Goal: Task Accomplishment & Management: Use online tool/utility

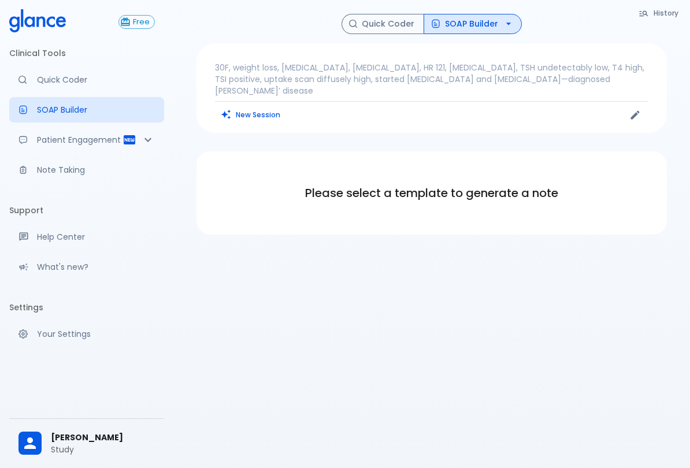
click at [88, 82] on p "Quick Coder" at bounding box center [96, 80] width 118 height 12
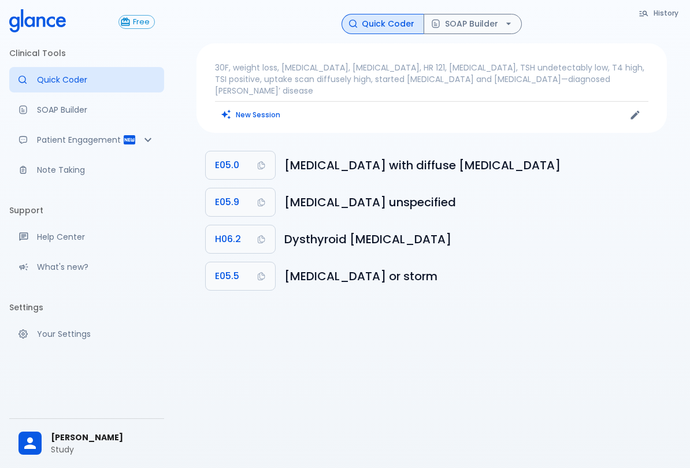
click at [494, 25] on button "SOAP Builder" at bounding box center [473, 24] width 98 height 20
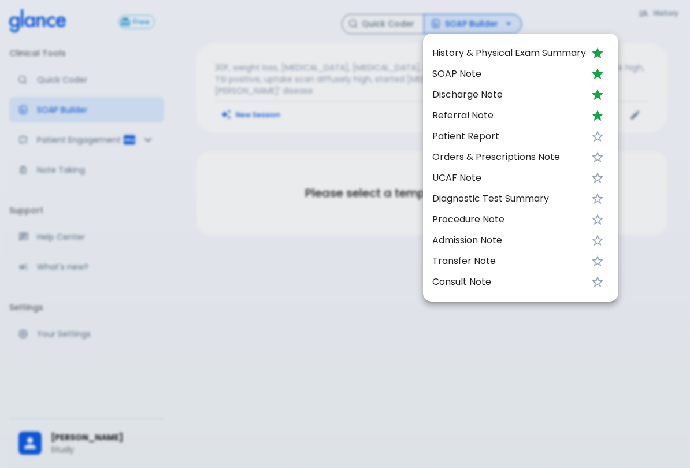
click at [471, 73] on span "SOAP Note" at bounding box center [509, 74] width 154 height 14
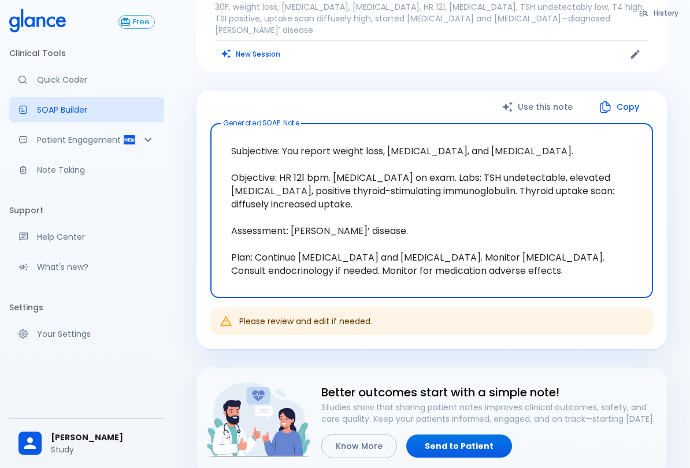
scroll to position [149, 0]
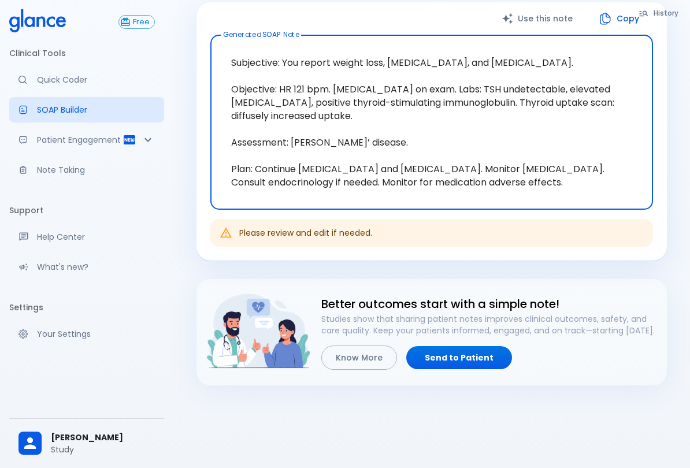
click at [591, 313] on p "Studies show that sharing patient notes improves clinical outcomes, safety, and…" at bounding box center [489, 324] width 337 height 23
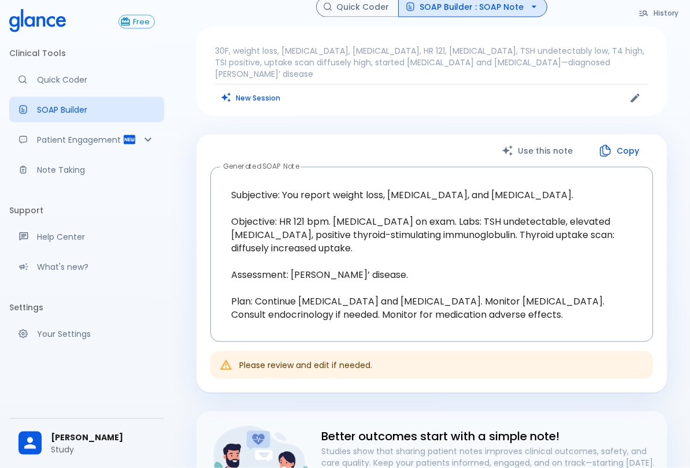
scroll to position [0, 0]
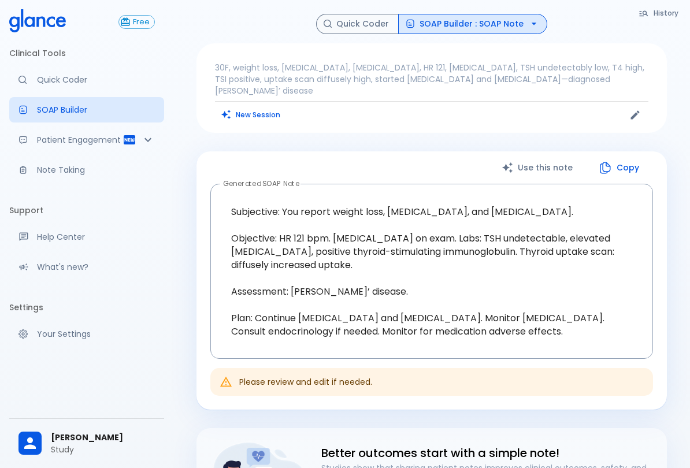
click at [355, 30] on button "Quick Coder" at bounding box center [357, 24] width 83 height 20
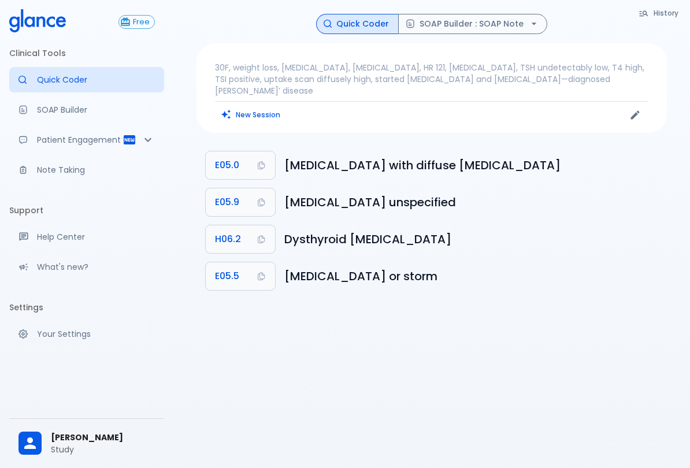
click at [430, 64] on p "30F, weight loss, [MEDICAL_DATA], [MEDICAL_DATA], HR 121, [MEDICAL_DATA], TSH u…" at bounding box center [432, 79] width 434 height 35
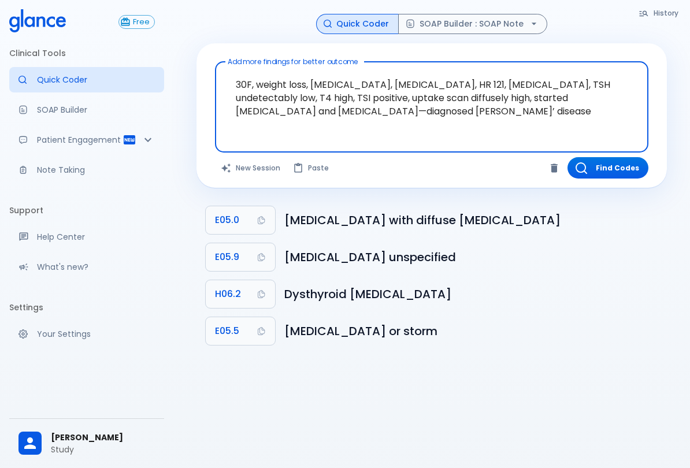
click at [631, 171] on button "Find Codes" at bounding box center [608, 167] width 81 height 21
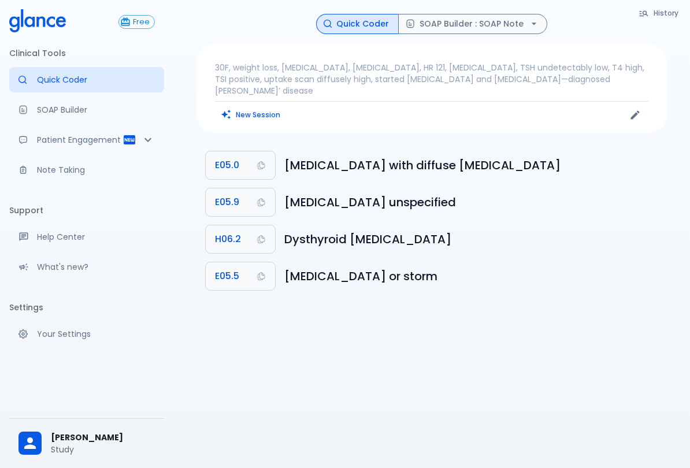
click at [466, 14] on button "SOAP Builder : SOAP Note" at bounding box center [472, 24] width 149 height 20
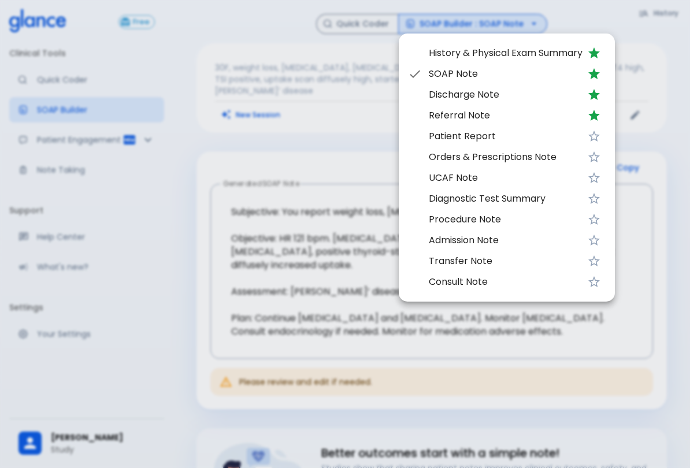
click at [480, 71] on span "SOAP Note" at bounding box center [506, 74] width 154 height 14
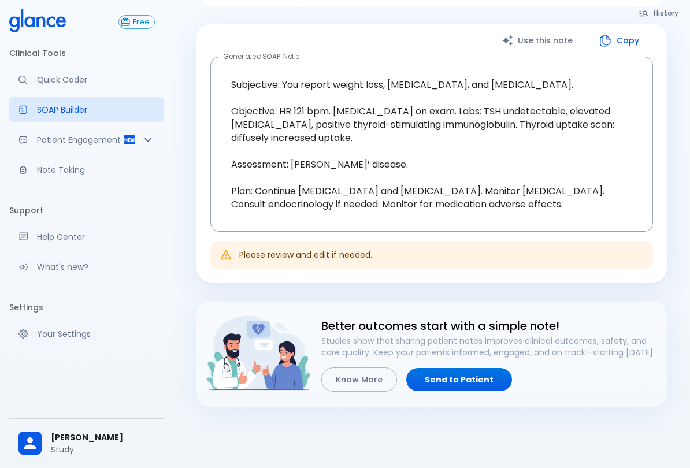
scroll to position [124, 0]
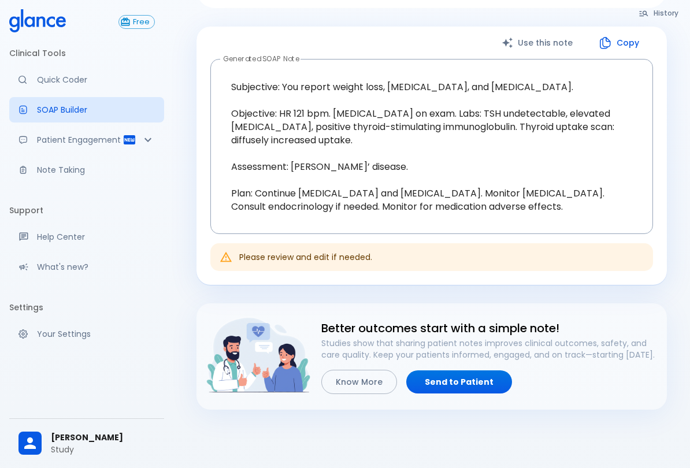
click at [54, 161] on link "Note Taking" at bounding box center [86, 169] width 155 height 25
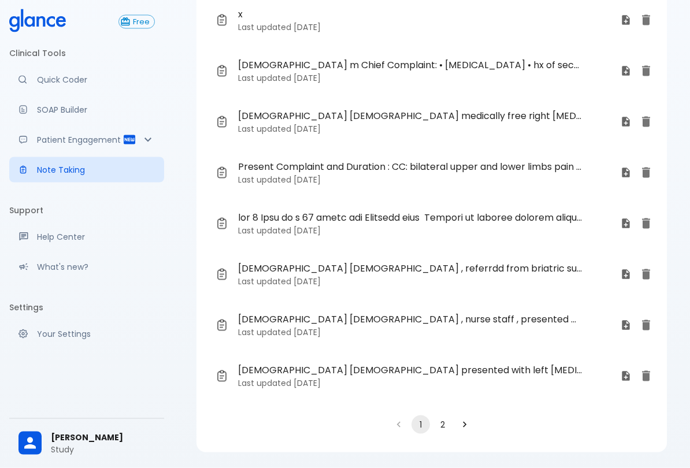
scroll to position [188, 0]
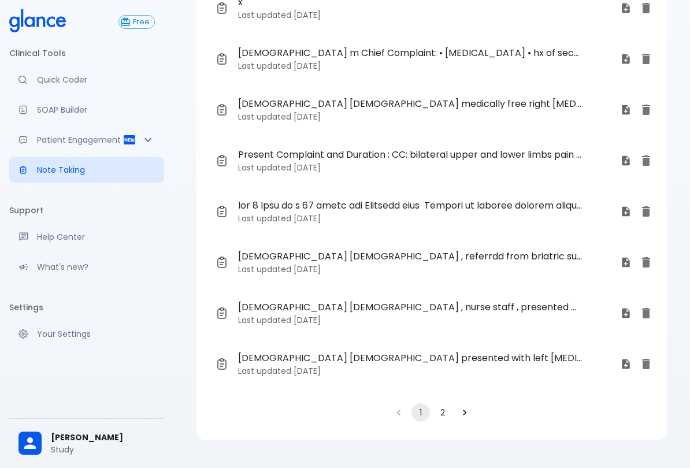
click at [422, 392] on ul "40 y m dm, htn ,[MEDICAL_DATA] presnted with body weakness and [MEDICAL_DATA] s…" at bounding box center [432, 135] width 471 height 518
click at [442, 405] on button "2" at bounding box center [443, 413] width 18 height 18
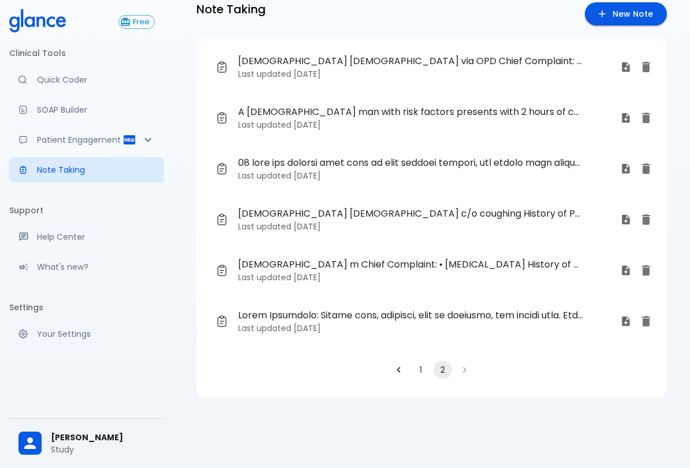
scroll to position [0, 0]
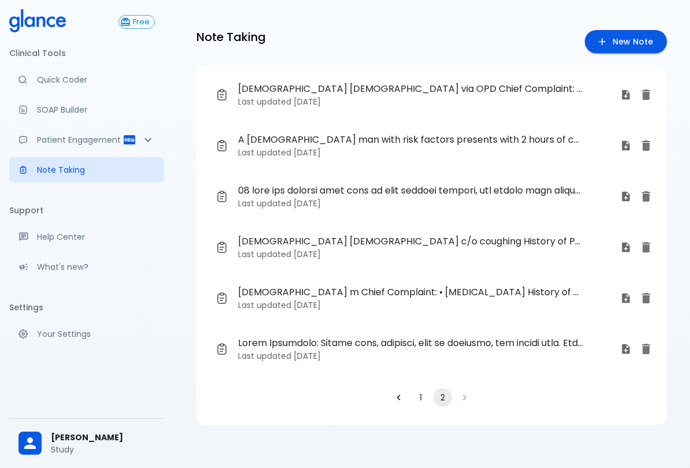
click at [357, 88] on span "[DEMOGRAPHIC_DATA] [DEMOGRAPHIC_DATA] via OPD Chief Complaint: • coughing • Sor…" at bounding box center [410, 89] width 345 height 14
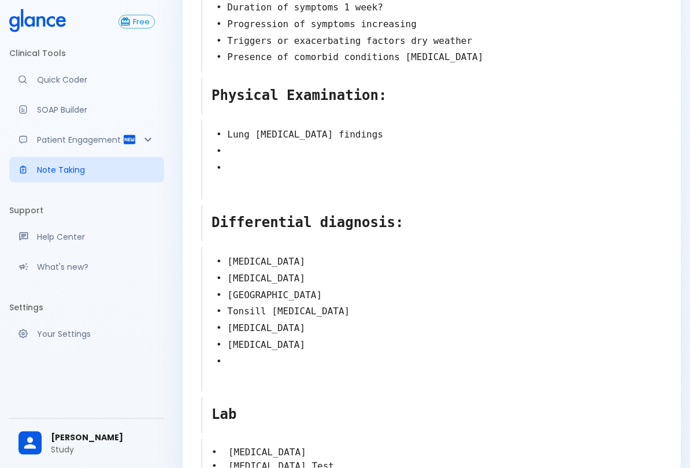
scroll to position [280, 0]
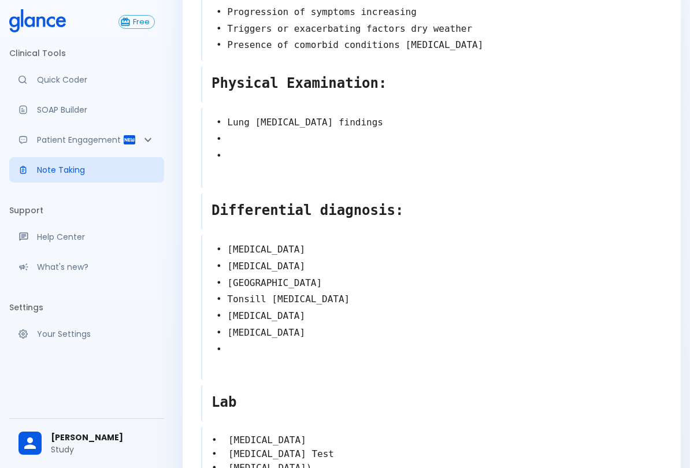
click at [295, 338] on textarea "• [MEDICAL_DATA] • [MEDICAL_DATA] • [GEOGRAPHIC_DATA] • Tonsill [MEDICAL_DATA] …" at bounding box center [432, 306] width 460 height 139
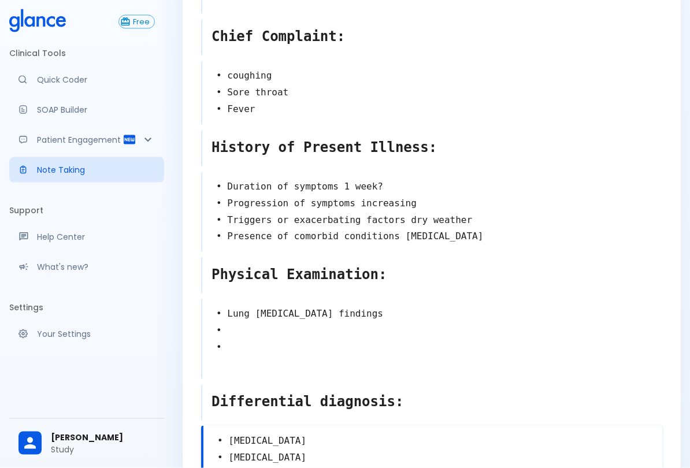
scroll to position [0, 0]
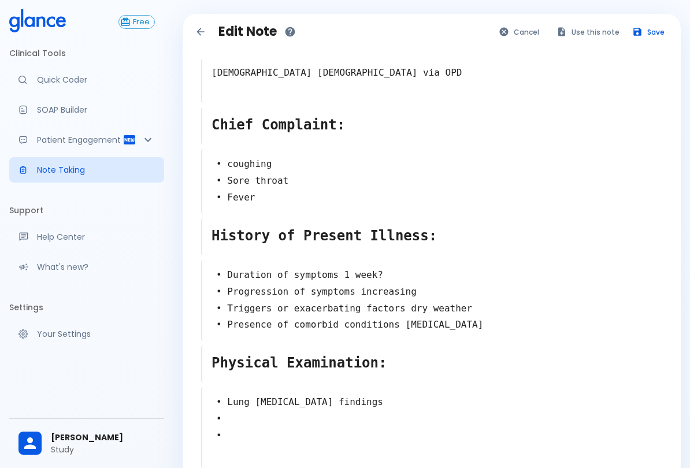
click at [584, 24] on button "Use this note" at bounding box center [589, 32] width 76 height 17
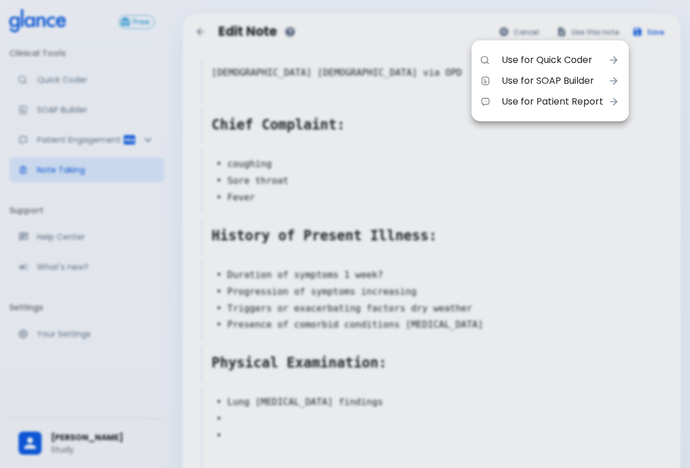
click at [574, 72] on li "Use for SOAP Builder" at bounding box center [550, 81] width 157 height 21
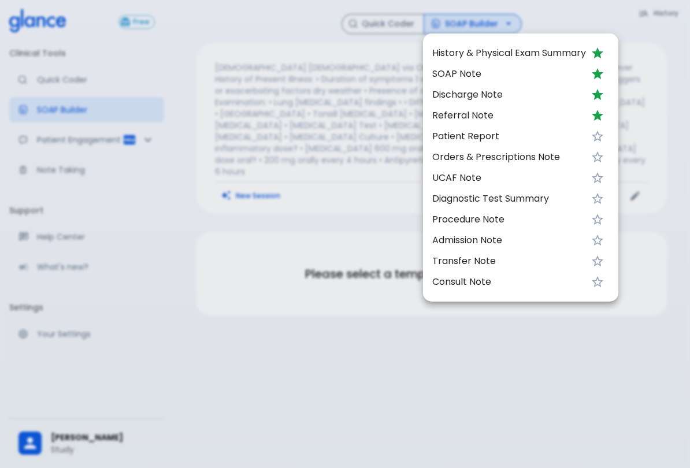
click at [513, 365] on div at bounding box center [345, 234] width 690 height 468
